Goal: Entertainment & Leisure: Consume media (video, audio)

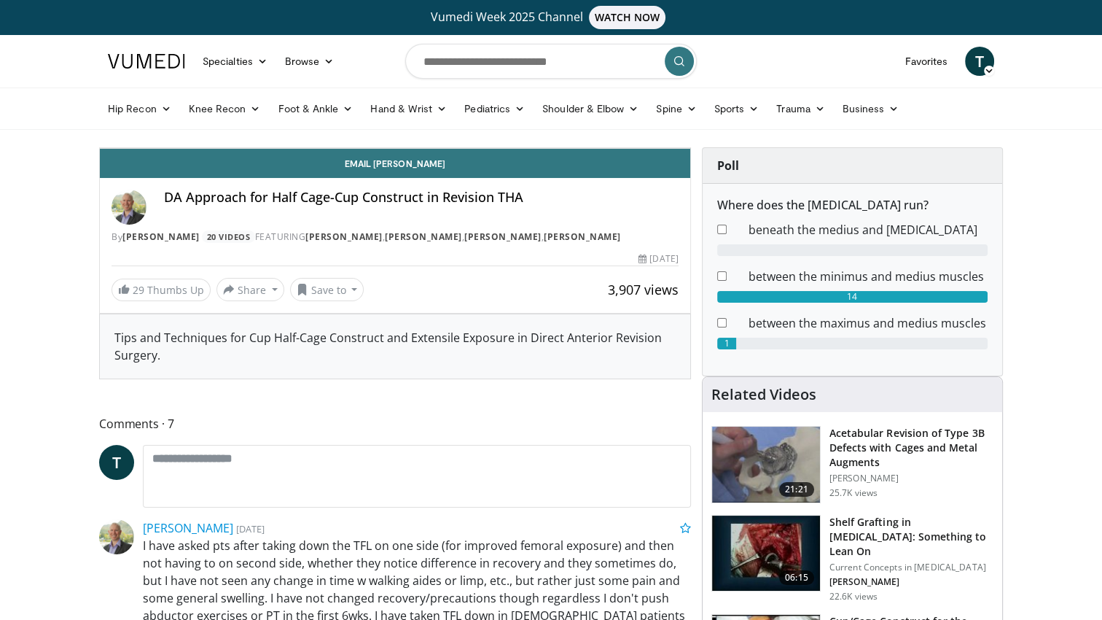
click at [690, 148] on div "10 seconds Tap to unmute" at bounding box center [395, 148] width 591 height 0
click at [690, 148] on span "Video Player" at bounding box center [675, 133] width 29 height 29
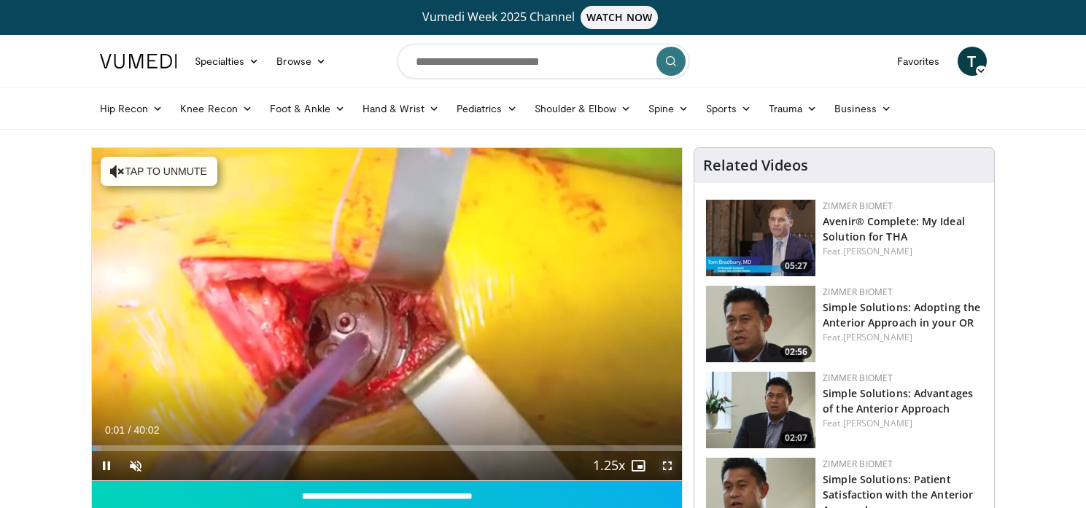
click at [667, 469] on span "Video Player" at bounding box center [667, 465] width 29 height 29
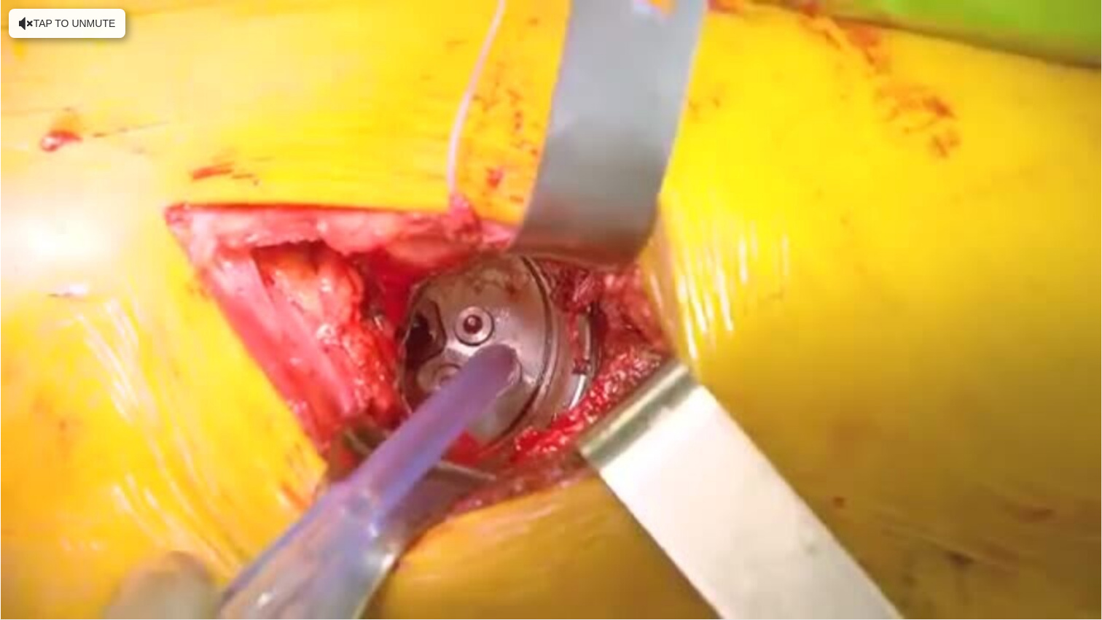
drag, startPoint x: 667, startPoint y: 469, endPoint x: 670, endPoint y: 543, distance: 74.4
click at [670, 507] on div "10 seconds Tap to unmute" at bounding box center [551, 309] width 1102 height 619
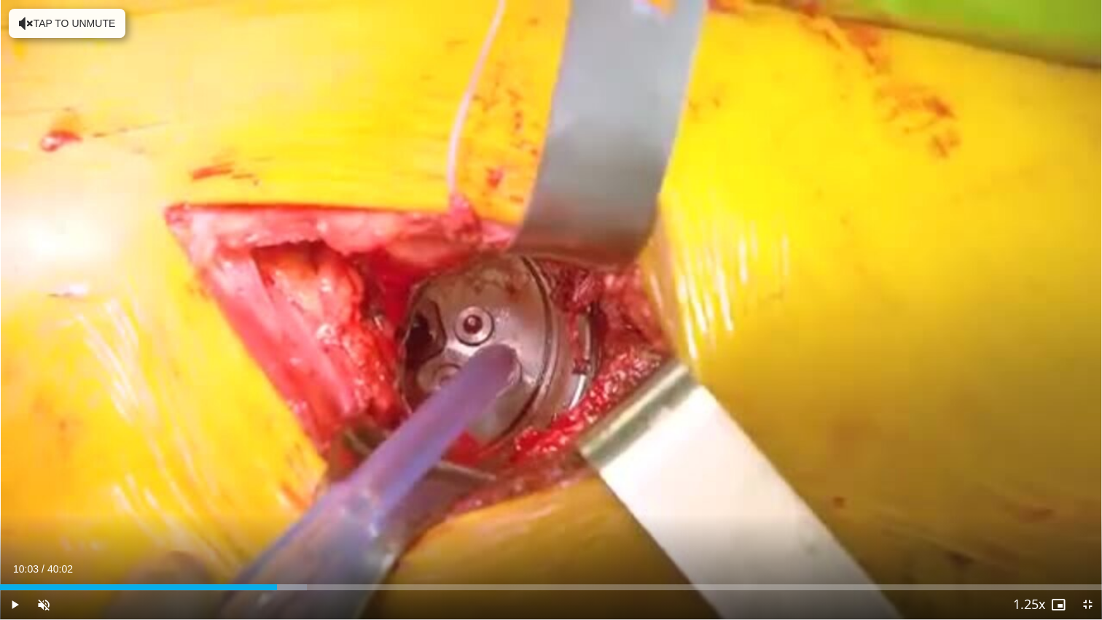
click at [670, 507] on div "10 seconds Tap to unmute" at bounding box center [551, 309] width 1102 height 619
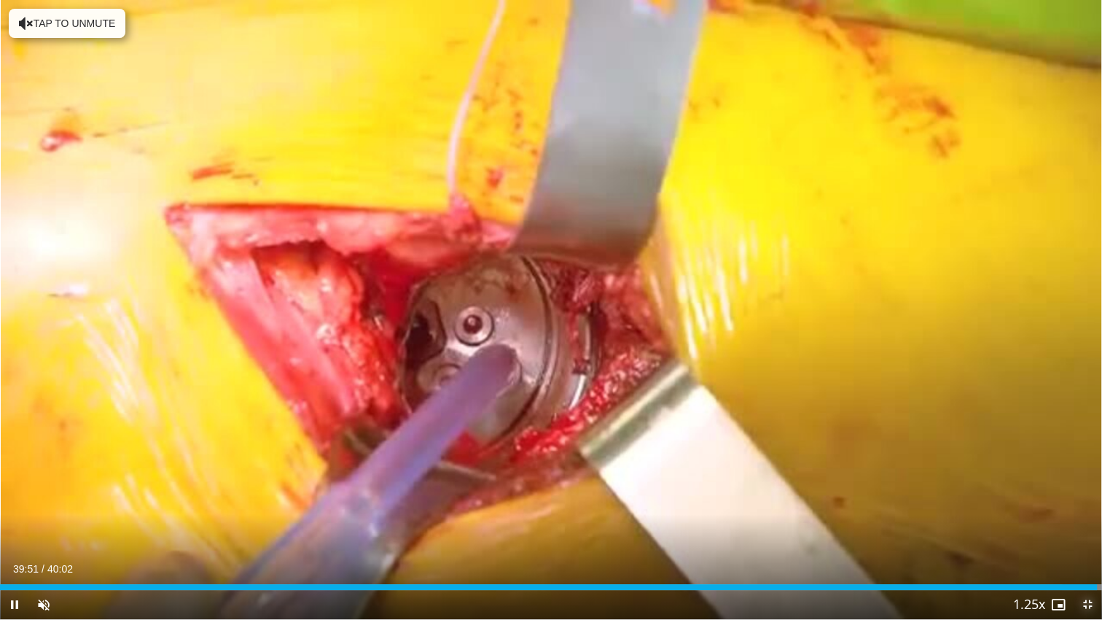
click at [1086, 507] on span "Video Player" at bounding box center [1087, 604] width 29 height 29
